Goal: Task Accomplishment & Management: Manage account settings

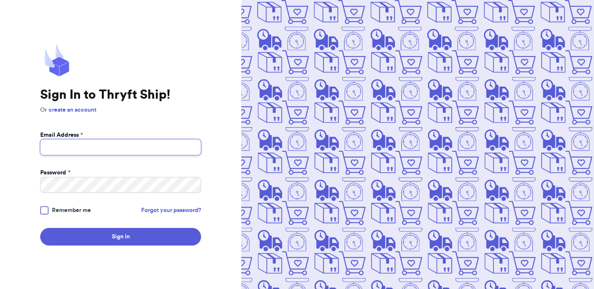
type input "emkarzen@gmail.com"
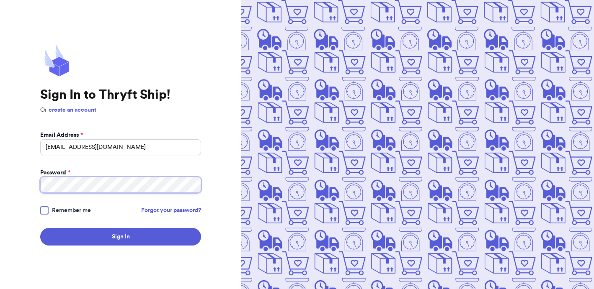
click at [121, 237] on button "Sign In" at bounding box center [120, 237] width 161 height 18
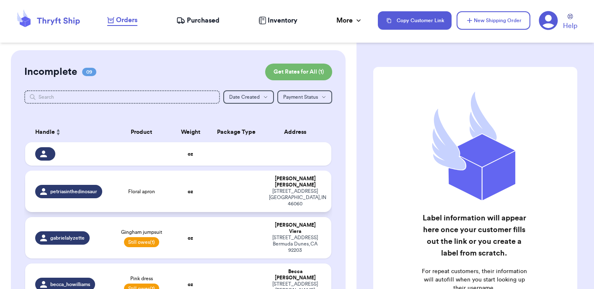
click at [201, 196] on td "oz" at bounding box center [190, 191] width 37 height 41
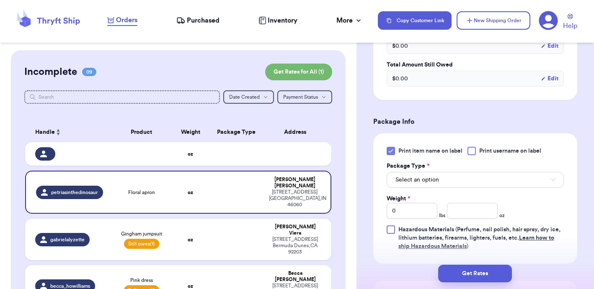
scroll to position [286, 0]
click at [428, 183] on span "Select an option" at bounding box center [417, 180] width 44 height 8
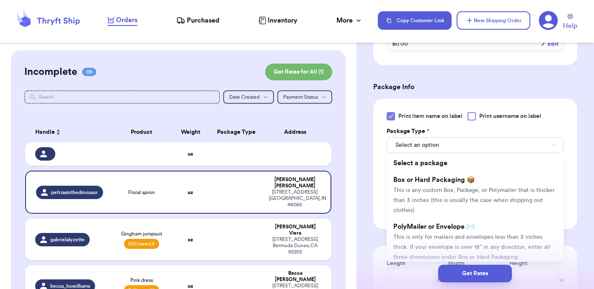
scroll to position [336, 0]
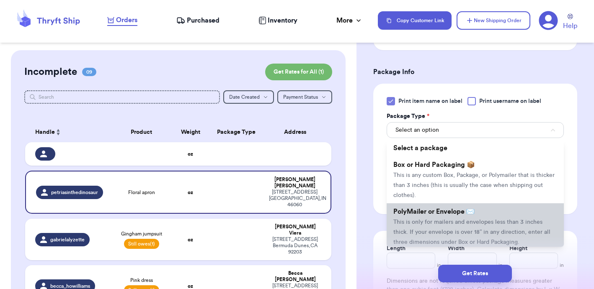
click at [425, 226] on span "This is only for mailers and envelopes less than 3 inches thick. If your envelo…" at bounding box center [471, 232] width 157 height 26
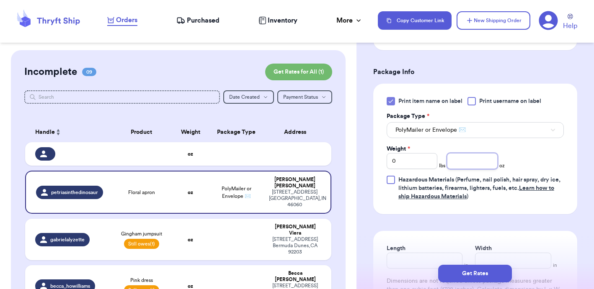
click at [483, 166] on input "number" at bounding box center [472, 161] width 51 height 16
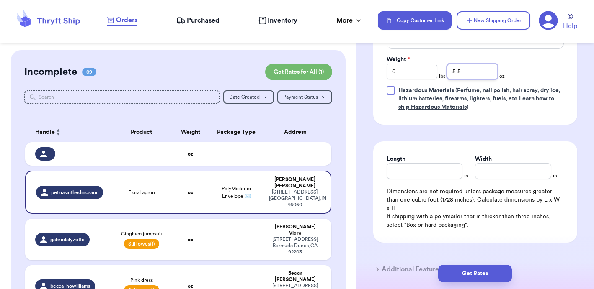
scroll to position [427, 0]
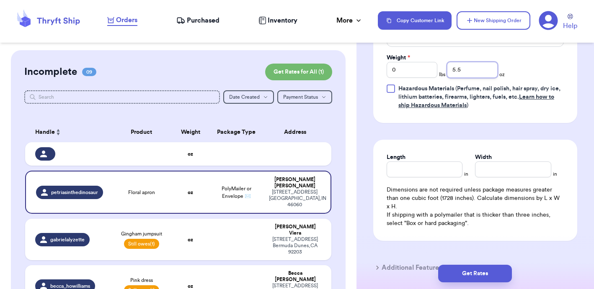
type input "5.5"
click at [418, 171] on input "Length" at bounding box center [425, 170] width 76 height 16
type input "6"
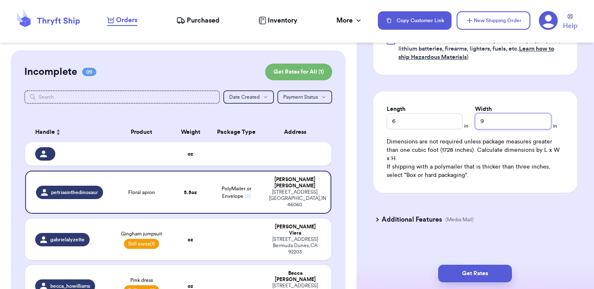
scroll to position [475, 0]
type input "9"
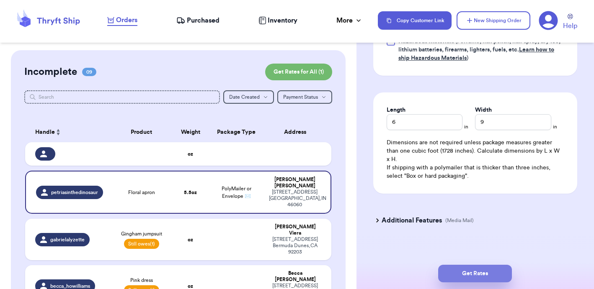
click at [489, 279] on button "Get Rates" at bounding box center [475, 274] width 74 height 18
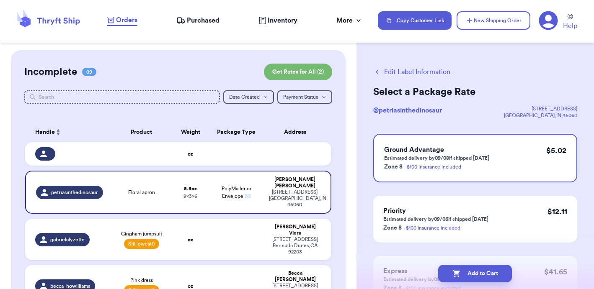
click at [489, 279] on button "Add to Cart" at bounding box center [475, 274] width 74 height 18
checkbox input "true"
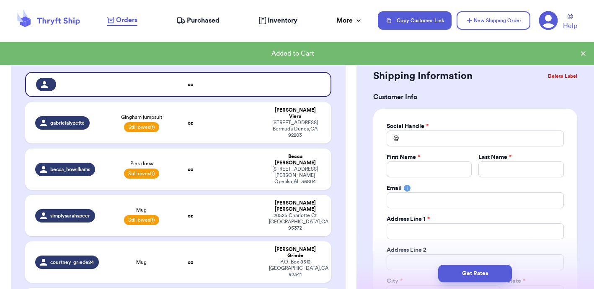
scroll to position [72, 0]
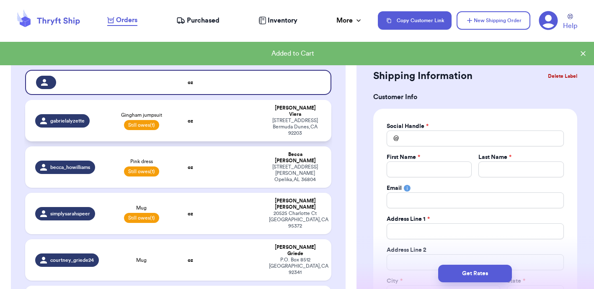
click at [230, 123] on td at bounding box center [236, 120] width 55 height 41
type input "Gingham jumpsuit"
select select "unpaid"
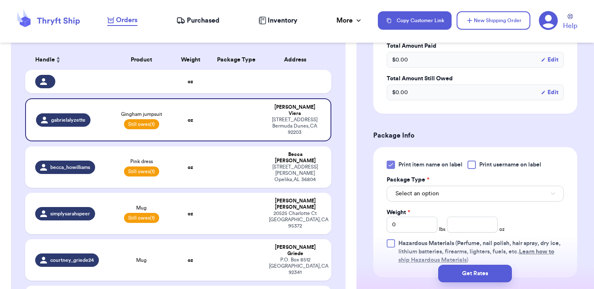
scroll to position [320, 0]
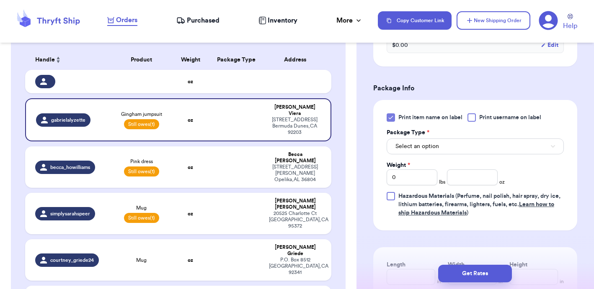
click at [440, 148] on button "Select an option" at bounding box center [475, 147] width 177 height 16
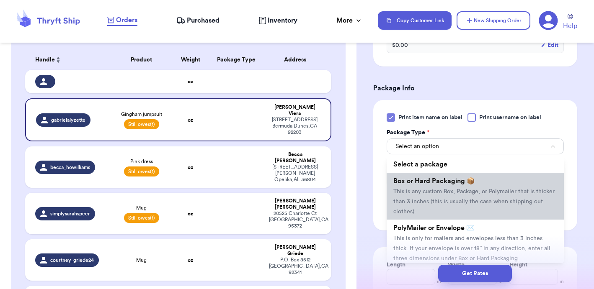
click at [423, 195] on span "This is any custom Box, Package, or Polymailer that is thicker than 3 inches (t…" at bounding box center [473, 202] width 161 height 26
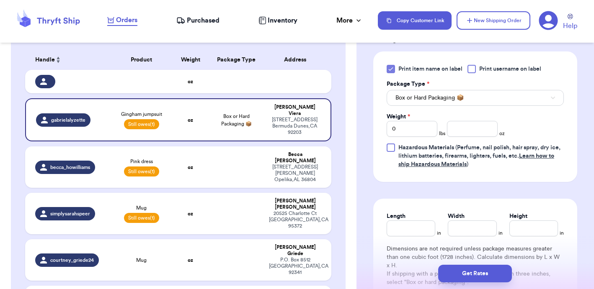
scroll to position [375, 0]
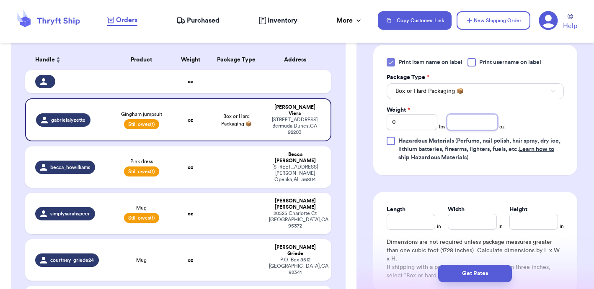
click at [469, 122] on input "number" at bounding box center [472, 122] width 51 height 16
type input "12.7"
click at [418, 225] on input "Length" at bounding box center [411, 222] width 49 height 16
type input "10.5"
type input "8"
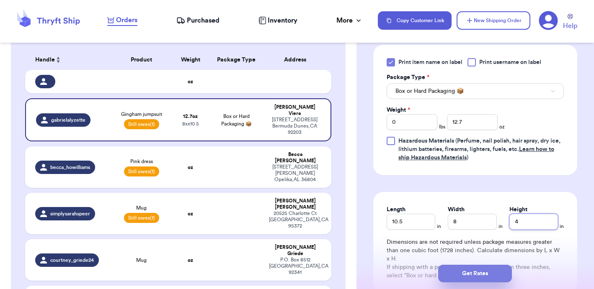
type input "4"
click at [476, 278] on button "Get Rates" at bounding box center [475, 274] width 74 height 18
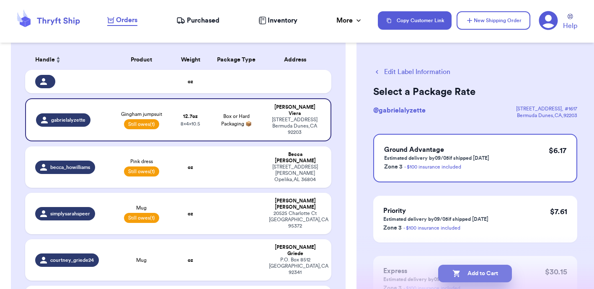
click at [477, 274] on button "Add to Cart" at bounding box center [475, 274] width 74 height 18
checkbox input "true"
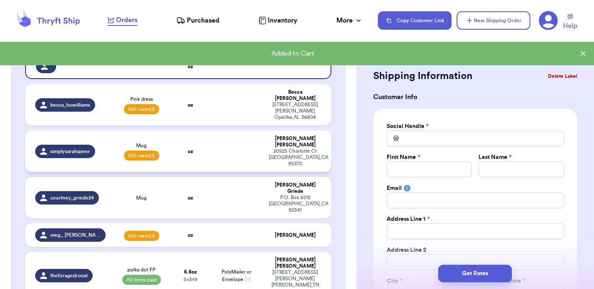
scroll to position [92, 0]
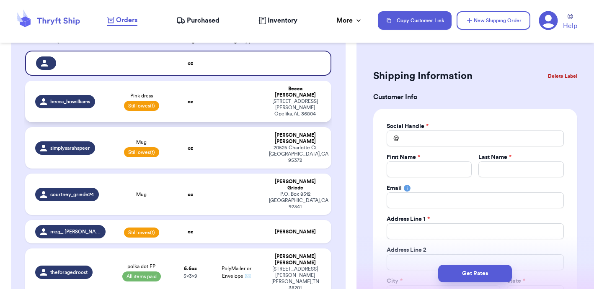
click at [227, 104] on td at bounding box center [236, 101] width 55 height 41
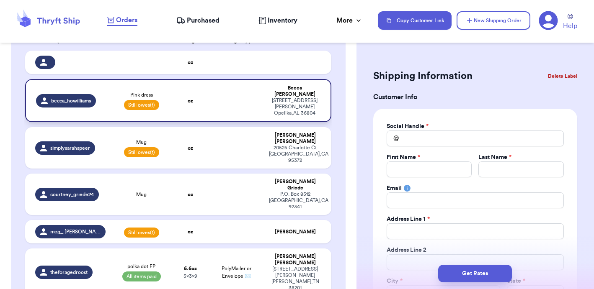
type input "Pink dress"
select select "unpaid"
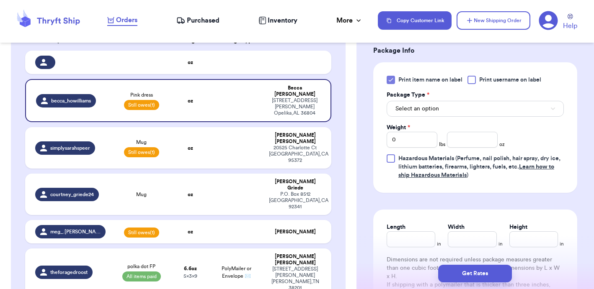
scroll to position [358, 0]
click at [434, 112] on span "Select an option" at bounding box center [417, 108] width 44 height 8
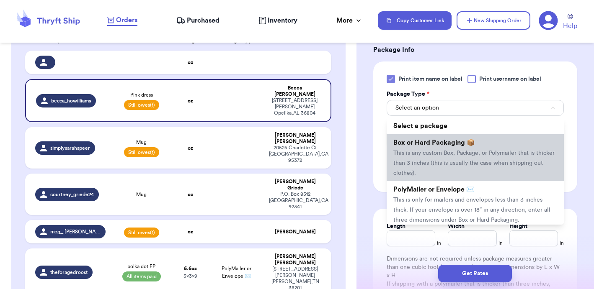
click at [427, 152] on span "This is any custom Box, Package, or Polymailer that is thicker than 3 inches (t…" at bounding box center [473, 163] width 161 height 26
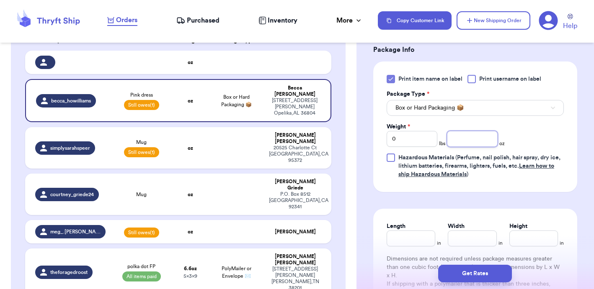
click at [482, 145] on input "number" at bounding box center [472, 139] width 51 height 16
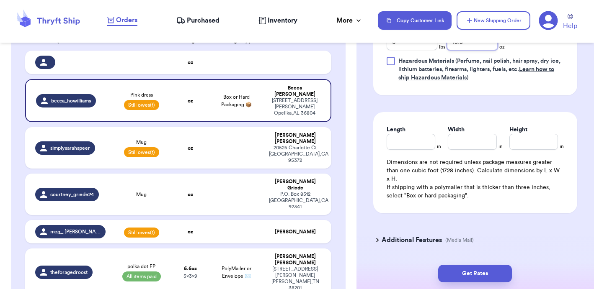
scroll to position [456, 0]
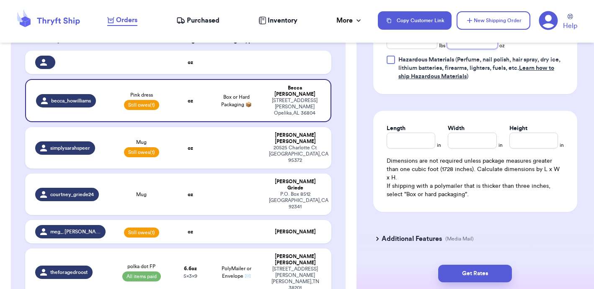
type input "15.5"
click at [420, 145] on input "Length" at bounding box center [411, 141] width 49 height 16
type input "8"
type input "9"
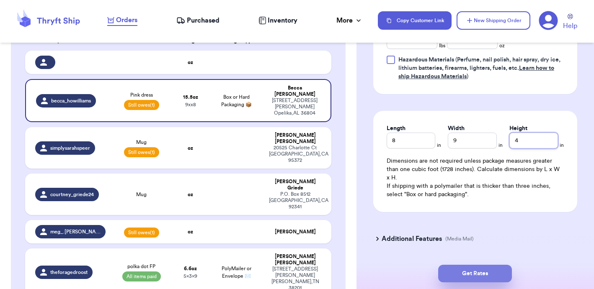
type input "4"
click at [475, 276] on button "Get Rates" at bounding box center [475, 274] width 74 height 18
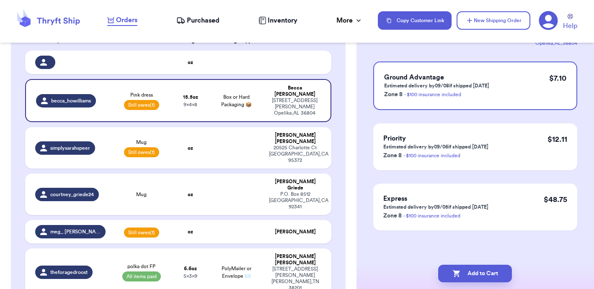
scroll to position [0, 0]
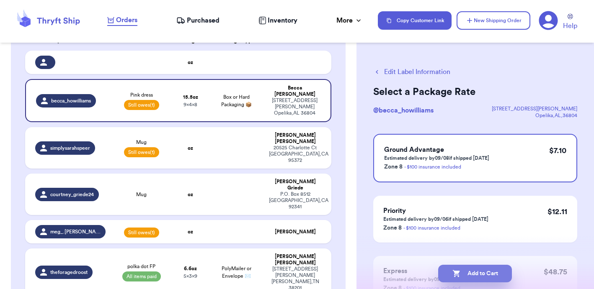
click at [475, 276] on button "Add to Cart" at bounding box center [475, 274] width 74 height 18
checkbox input "true"
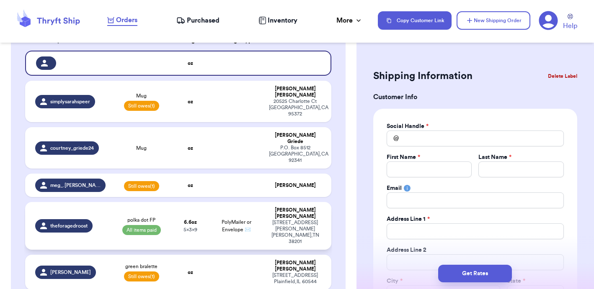
click at [249, 220] on span "PolyMailer or Envelope ✉️" at bounding box center [237, 226] width 30 height 13
type input "polka dot FP"
select select "paid"
type input "6.6"
type input "9"
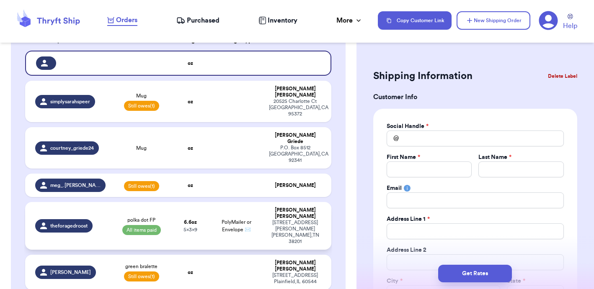
type input "5"
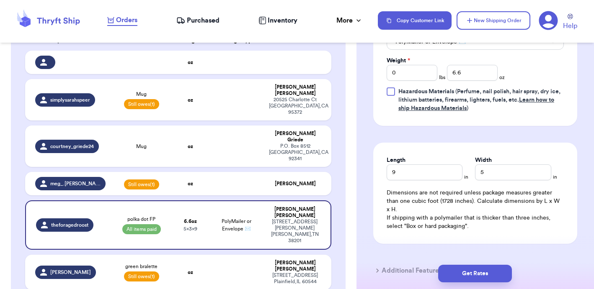
scroll to position [433, 0]
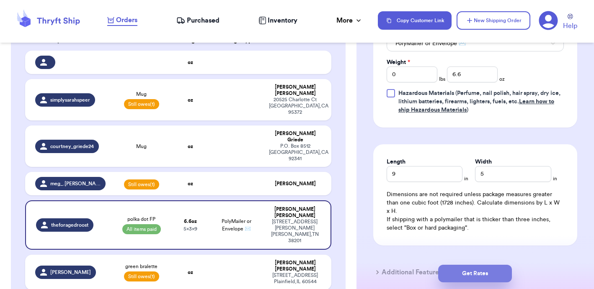
click at [474, 273] on button "Get Rates" at bounding box center [475, 274] width 74 height 18
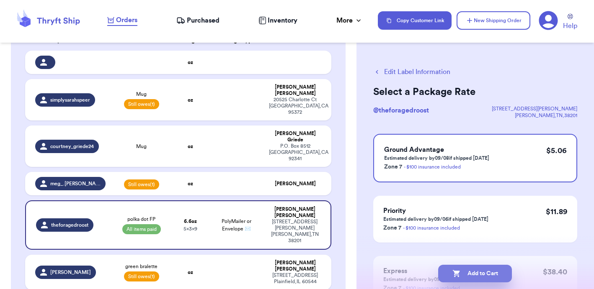
click at [475, 274] on button "Add to Cart" at bounding box center [475, 274] width 74 height 18
checkbox input "true"
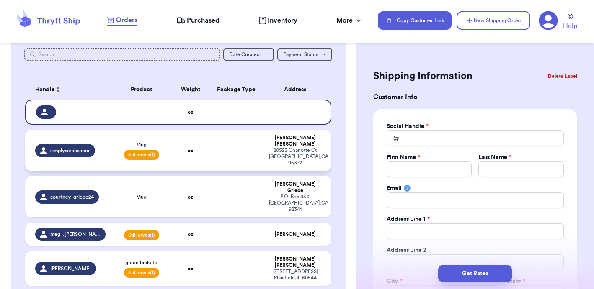
scroll to position [36, 0]
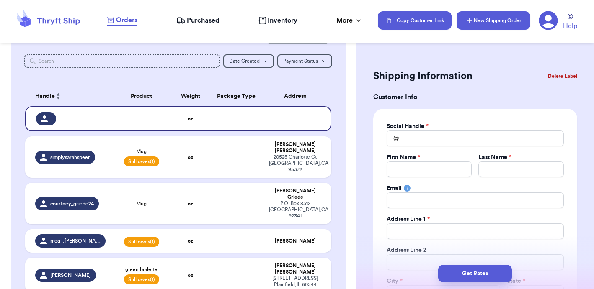
click at [487, 26] on button "New Shipping Order" at bounding box center [494, 20] width 74 height 18
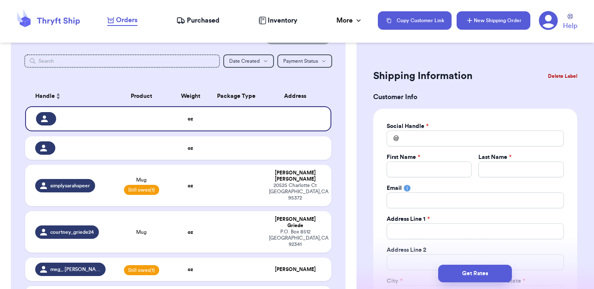
click at [504, 21] on button "New Shipping Order" at bounding box center [494, 20] width 74 height 18
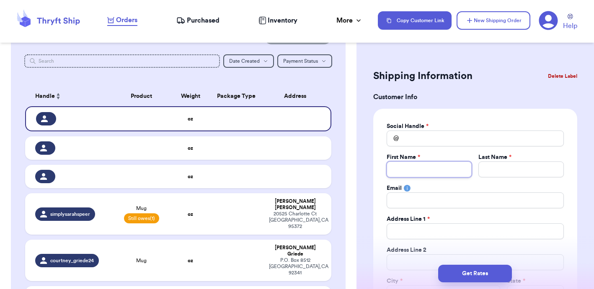
type input "M"
type input "Ma"
type input "Mal"
type input "Mall"
type input "[PERSON_NAME]"
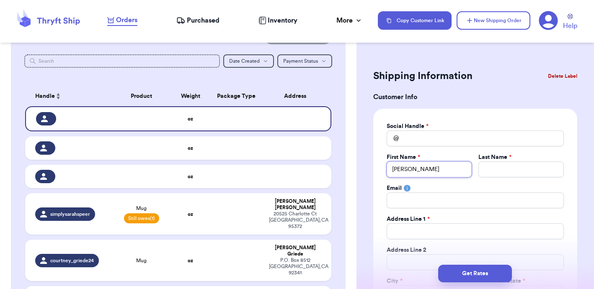
type input "Mallor"
type input "[PERSON_NAME]"
type input "R"
type input "Ri"
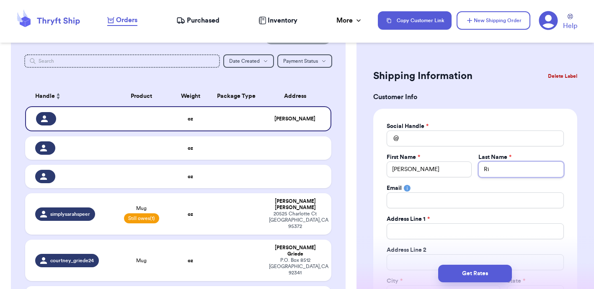
type input "Ric"
type input "Rice"
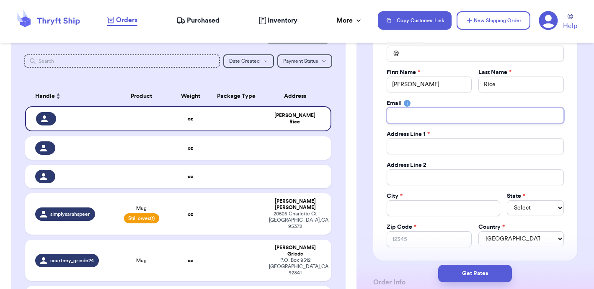
scroll to position [84, 0]
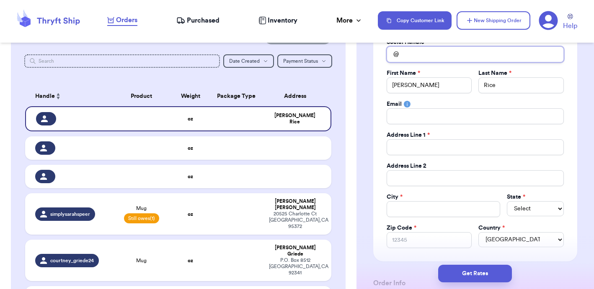
click at [440, 57] on input "Total Amount Paid" at bounding box center [475, 54] width 177 height 16
type input "m"
type input "ma"
type input "mal"
type input "mall"
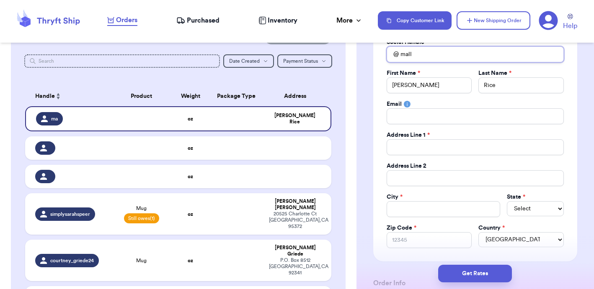
type input "[PERSON_NAME]"
type input "mallor"
type input "[PERSON_NAME]"
type input "mallorym"
type input "mallorymr"
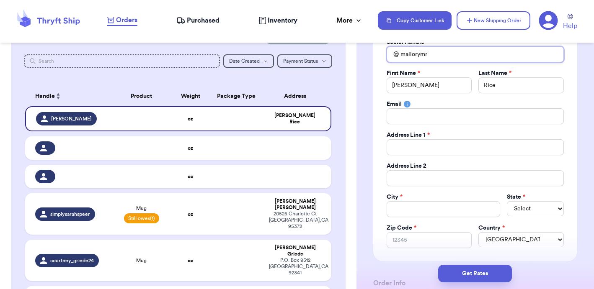
type input "mallorymri"
type input "mallorymric"
type input "mallorymrice"
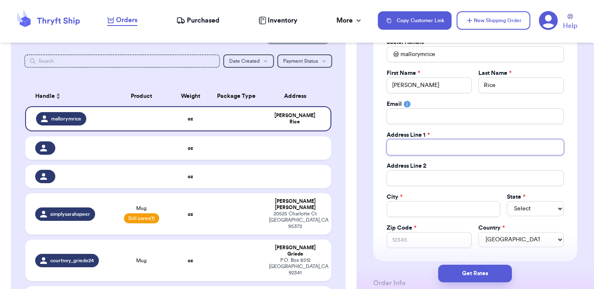
type input "1"
type input "10"
type input "100"
type input "1003"
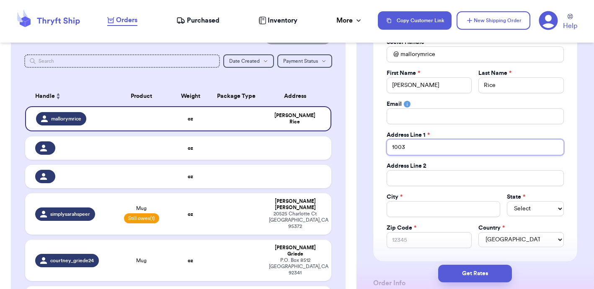
type input "1003 T"
type input "1003 Ti"
type input "1003 Tig"
type input "1003 Tige"
type input "1003 Tiger"
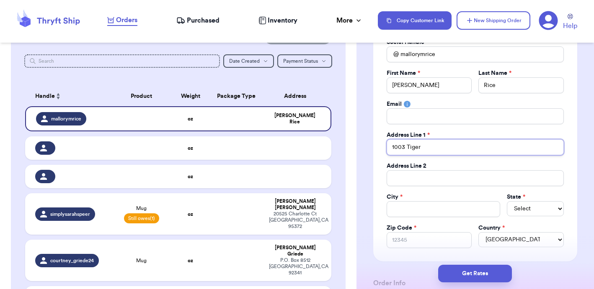
type input "1003 Tiger"
type input "1003 Tiger G"
type input "1003 Tiger"
type input "1003 Tiger T"
type input "1003 Tiger Ta"
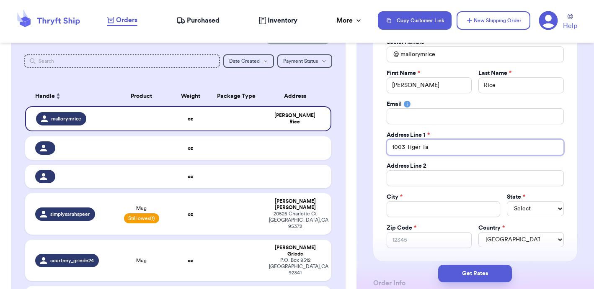
type input "1003 Tiger Tai"
type input "1003 Tiger Tail"
type input "1003 Tiger Tail R"
type input "1003 Tiger Tail Ro"
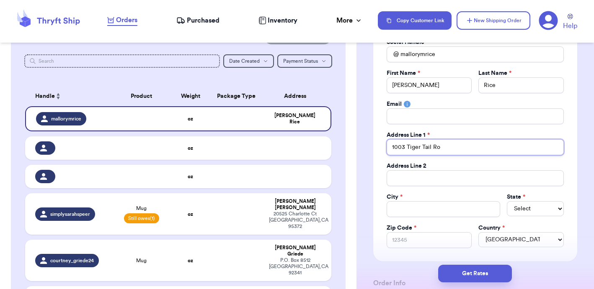
type input "1003 Tiger Tail Roa"
type input "[STREET_ADDRESS]"
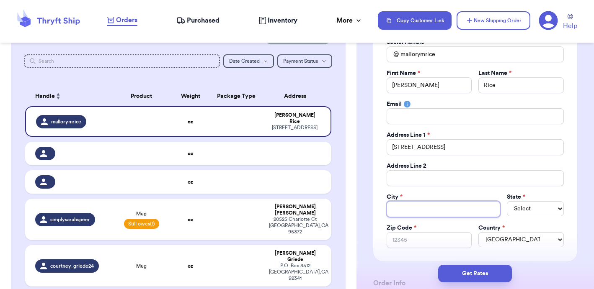
type input "V"
type input "Vi"
type input "Vis"
type input "Vist"
type input "Vista"
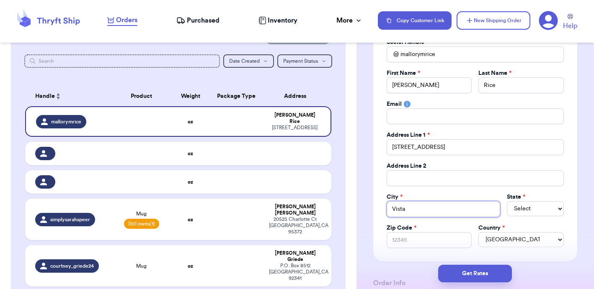
type input "Vista"
select select "CA"
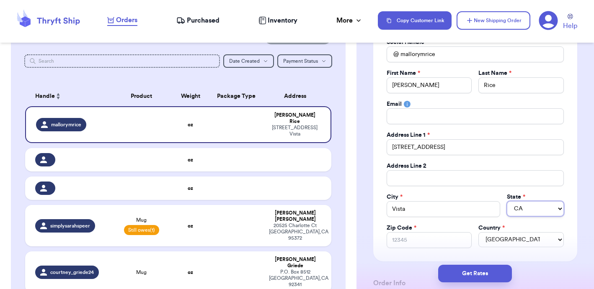
select select "CA"
type input "9"
type input "92"
type input "920"
type input "9207"
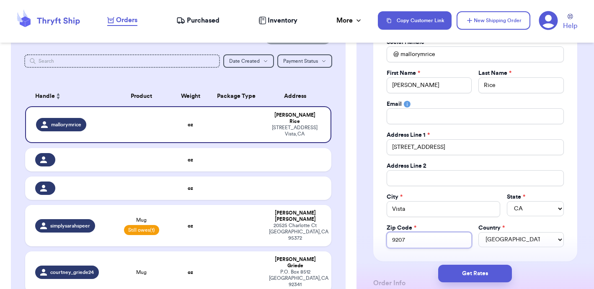
type input "92074"
type input "9207"
type input "920"
type input "9208"
type input "92084"
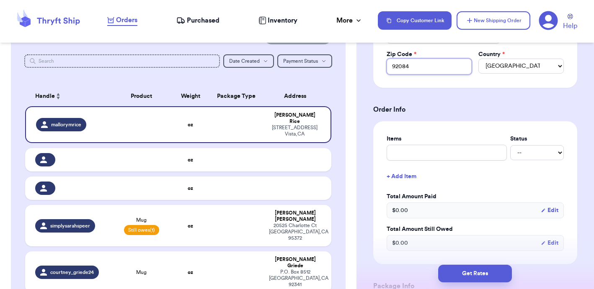
scroll to position [258, 0]
type input "92084"
type input "B"
type input "Bu"
type input "Bun"
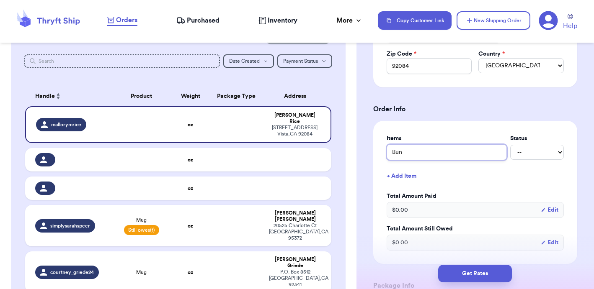
type input "Bund"
type input "Bundl"
type input "Bundle"
click at [233, 157] on td at bounding box center [236, 159] width 55 height 23
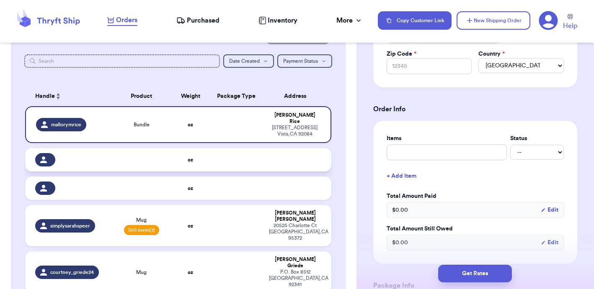
select select
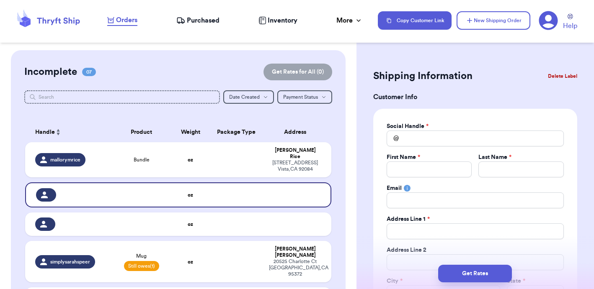
scroll to position [0, 0]
click at [559, 75] on button "Delete Label" at bounding box center [563, 76] width 36 height 18
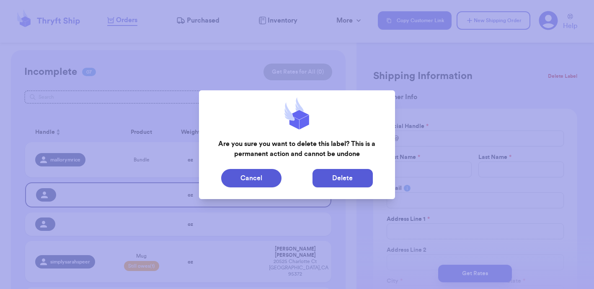
click at [338, 175] on button "Delete" at bounding box center [342, 178] width 60 height 18
type input "Bundle"
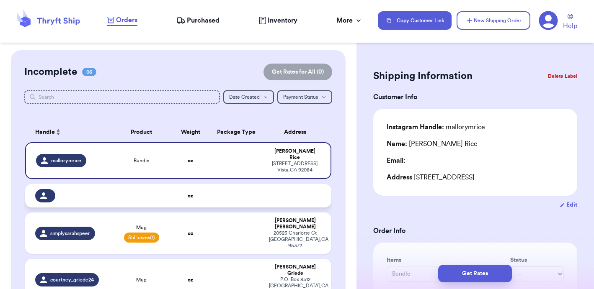
click at [280, 201] on td at bounding box center [297, 195] width 67 height 23
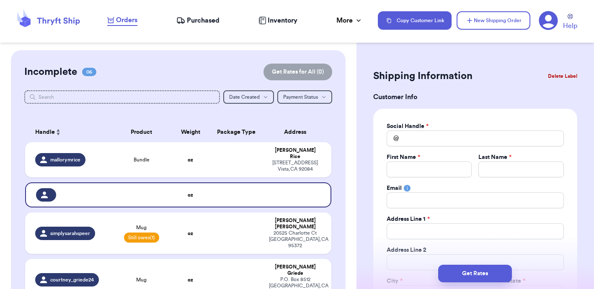
click at [555, 76] on button "Delete Label" at bounding box center [563, 76] width 36 height 18
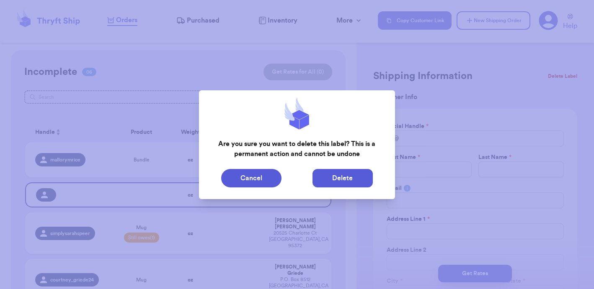
click at [349, 179] on button "Delete" at bounding box center [342, 178] width 60 height 18
type input "Bundle"
